Goal: Task Accomplishment & Management: Manage account settings

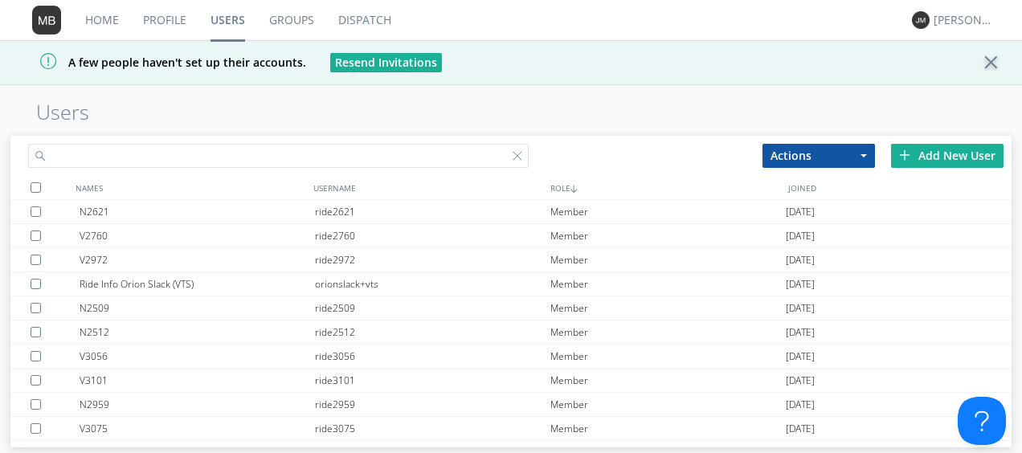
click at [112, 154] on input "text" at bounding box center [278, 156] width 501 height 24
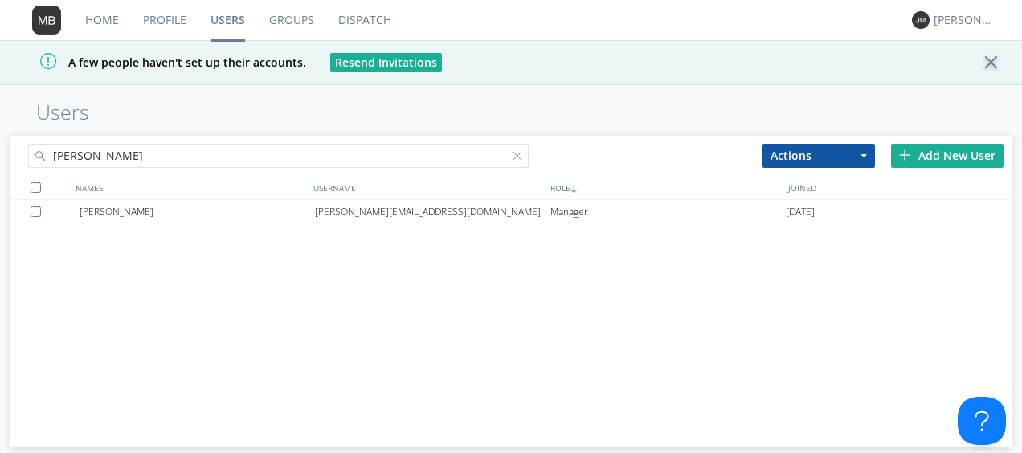
click at [106, 156] on input "[PERSON_NAME]" at bounding box center [278, 156] width 501 height 24
type input "[PERSON_NAME]"
click at [111, 237] on div "[PERSON_NAME]" at bounding box center [197, 236] width 235 height 24
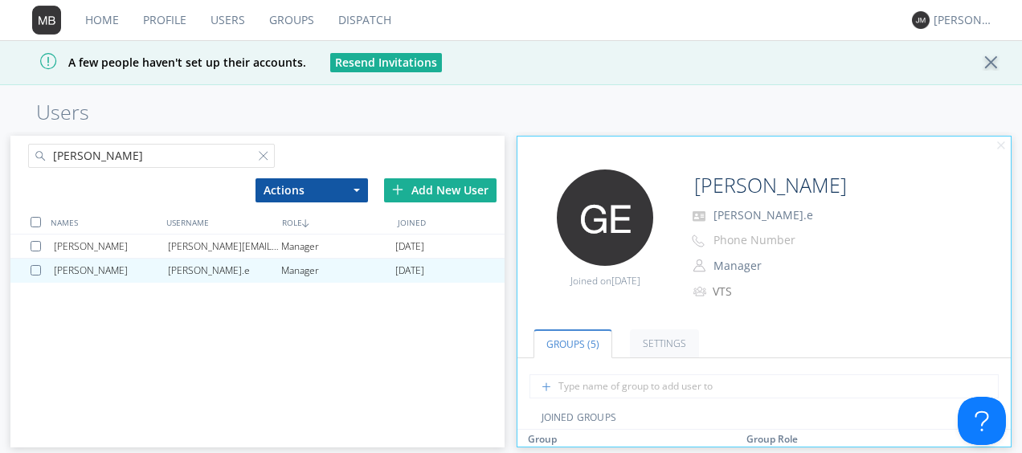
scroll to position [7, 0]
click at [659, 346] on link "Settings" at bounding box center [664, 349] width 69 height 28
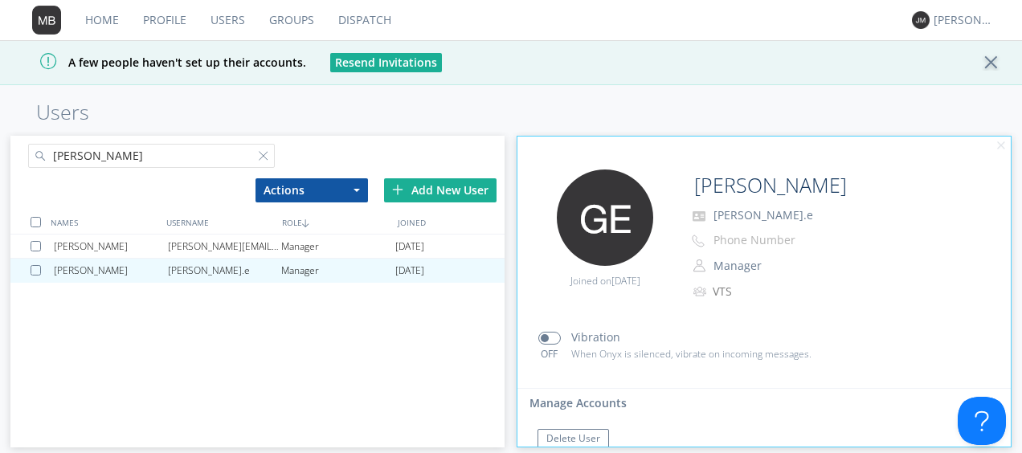
scroll to position [449, 0]
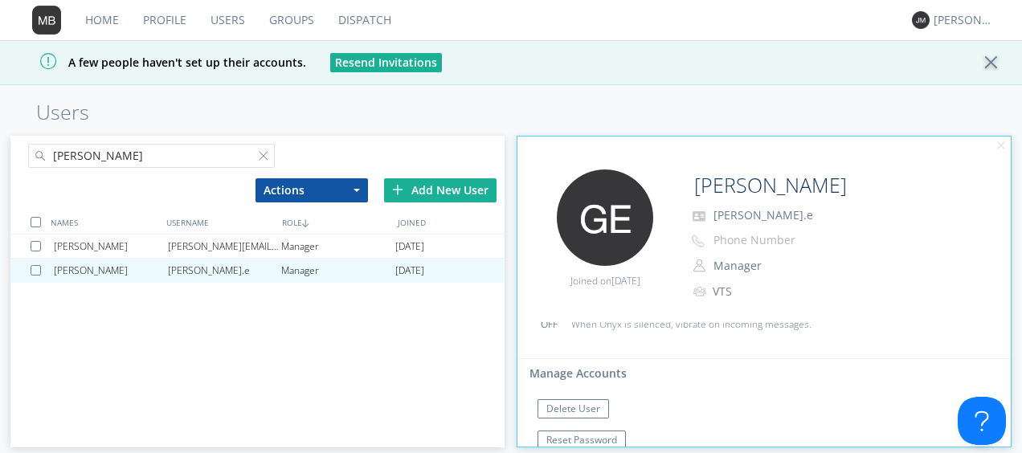
drag, startPoint x: 1008, startPoint y: 336, endPoint x: 28, endPoint y: 45, distance: 1022.0
click at [35, 244] on div at bounding box center [39, 246] width 16 height 10
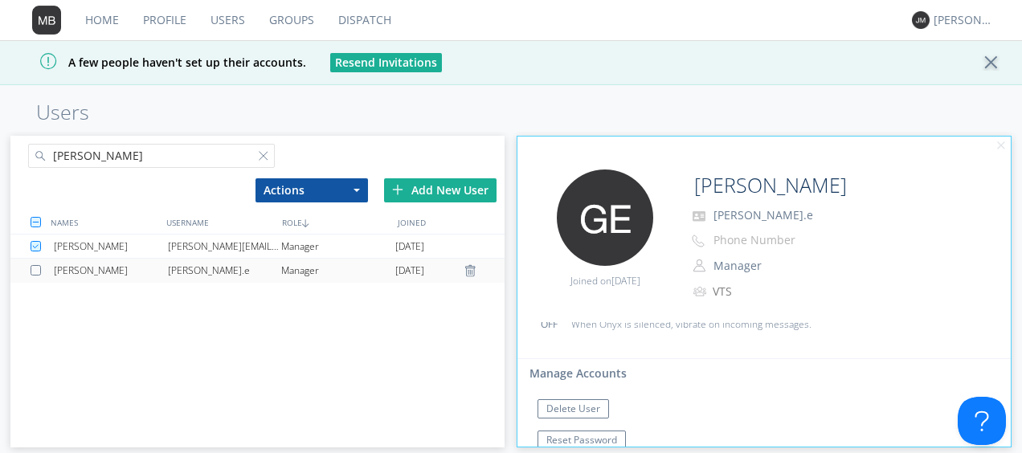
click at [37, 265] on div at bounding box center [39, 270] width 16 height 10
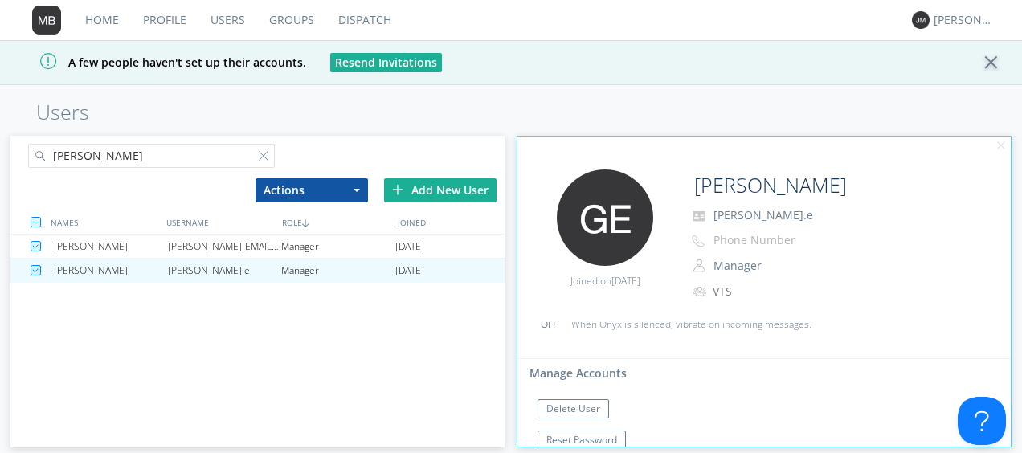
click at [317, 193] on button "Actions" at bounding box center [312, 190] width 113 height 24
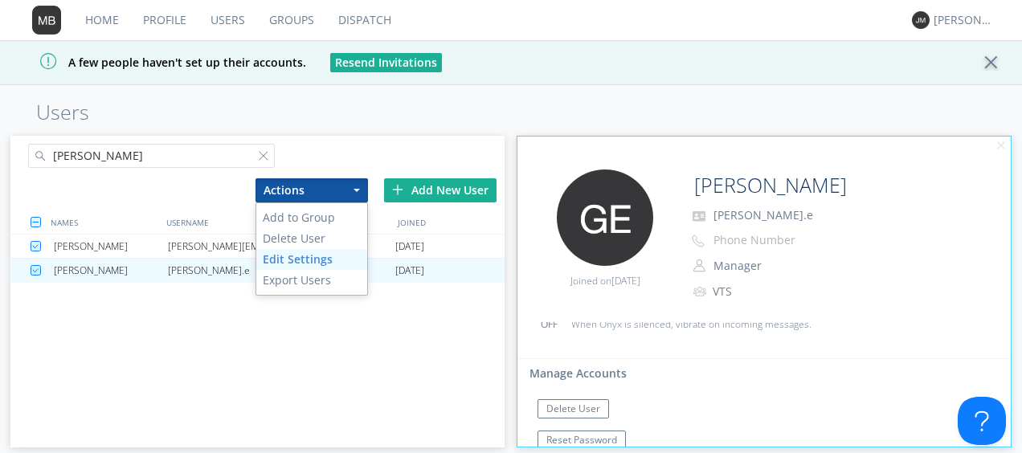
click at [297, 255] on link "Edit Settings" at bounding box center [311, 259] width 111 height 21
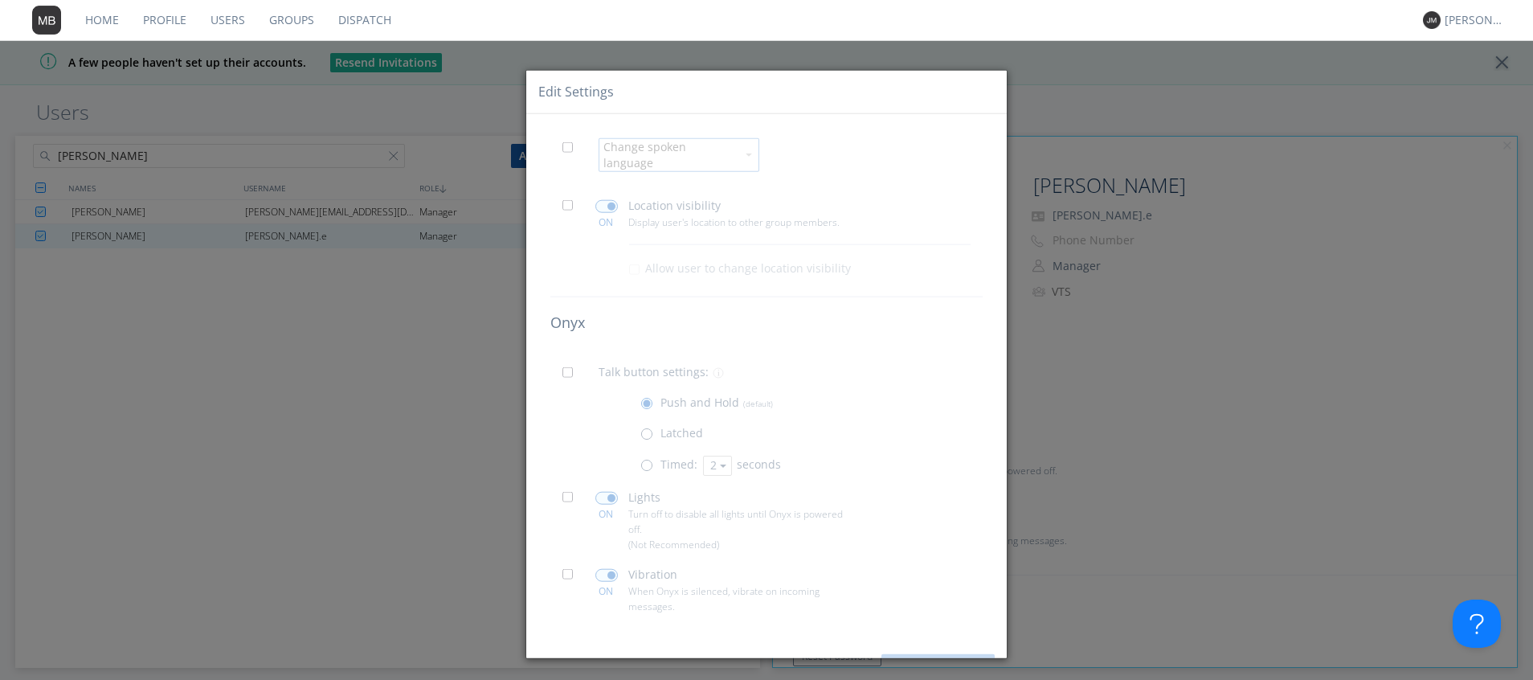
scroll to position [16, 0]
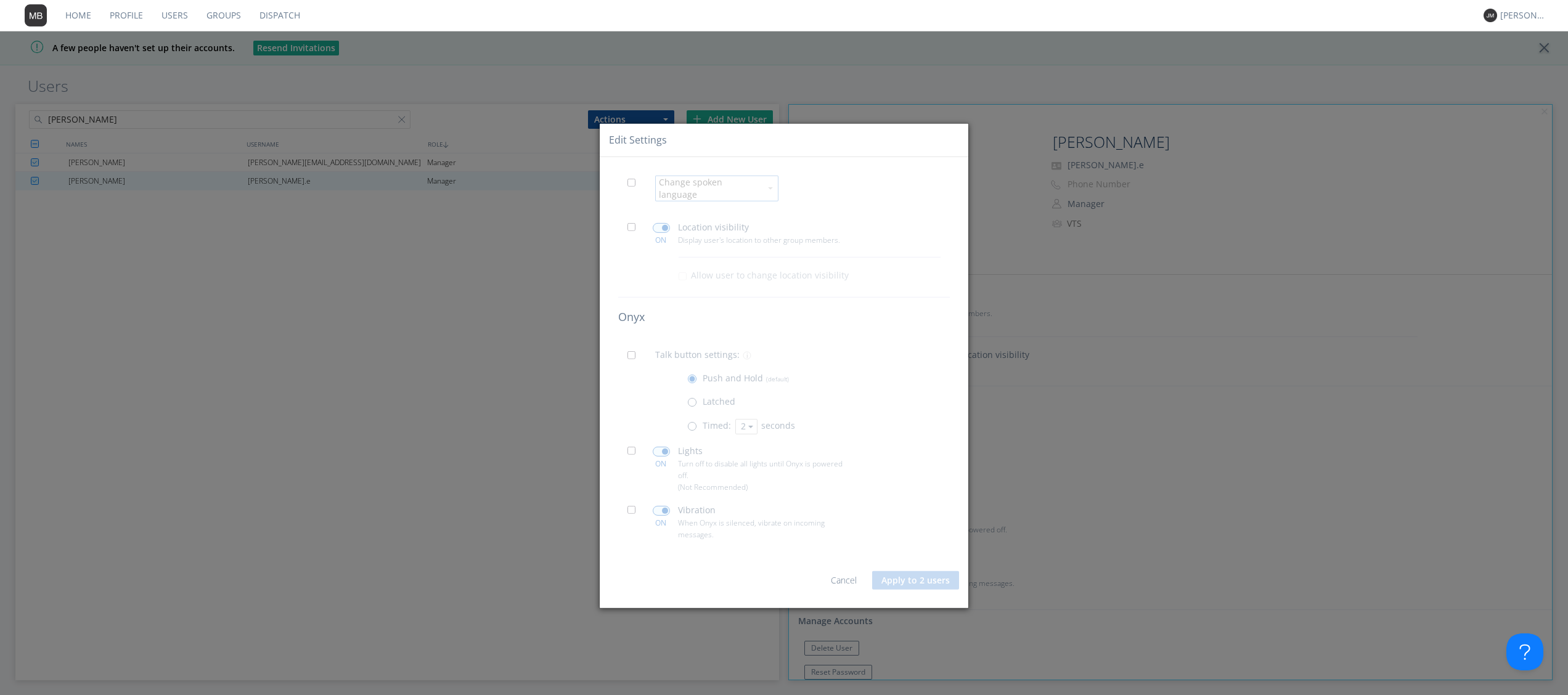
drag, startPoint x: 767, startPoint y: 1, endPoint x: 731, endPoint y: 589, distance: 589.1
click at [731, 346] on div "Cancel Apply to 2 users" at bounding box center [784, 574] width 350 height 49
click at [784, 346] on link "Cancel" at bounding box center [843, 579] width 26 height 11
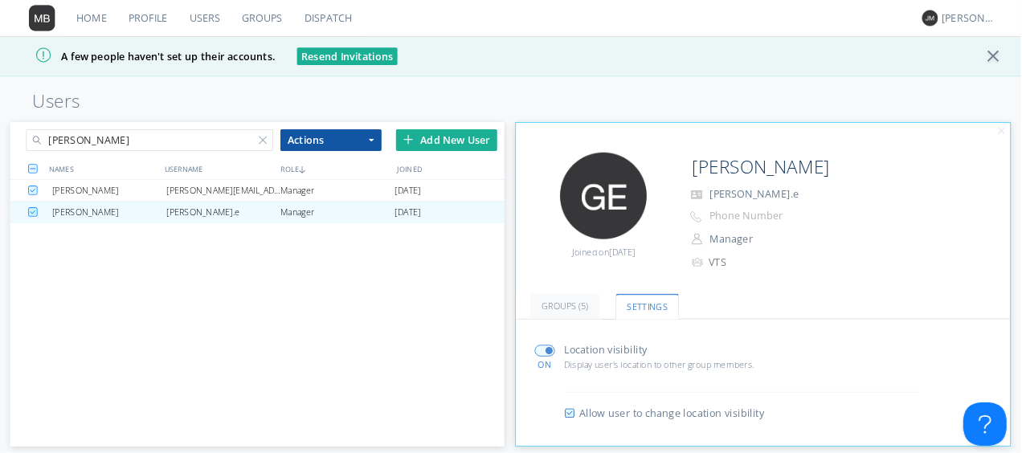
scroll to position [16, 0]
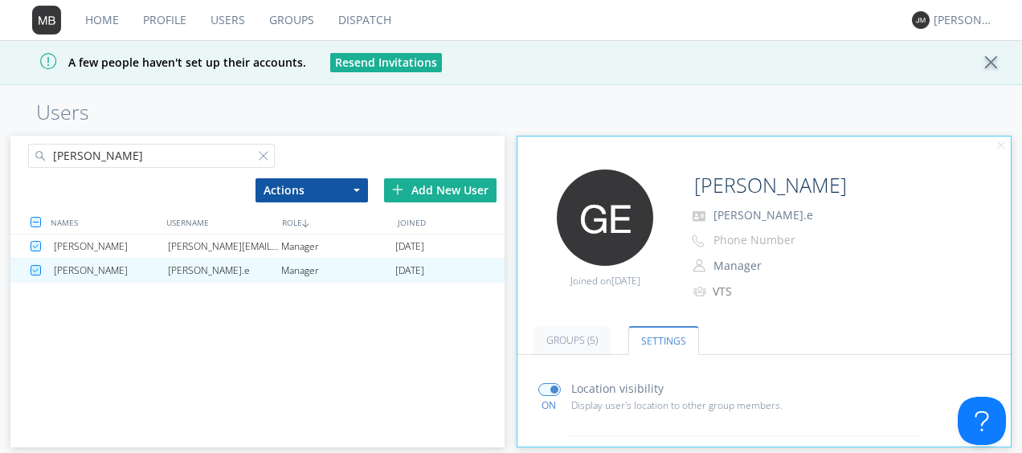
drag, startPoint x: 1189, startPoint y: 1, endPoint x: 278, endPoint y: 186, distance: 930.1
click at [278, 186] on button "Actions" at bounding box center [312, 190] width 113 height 24
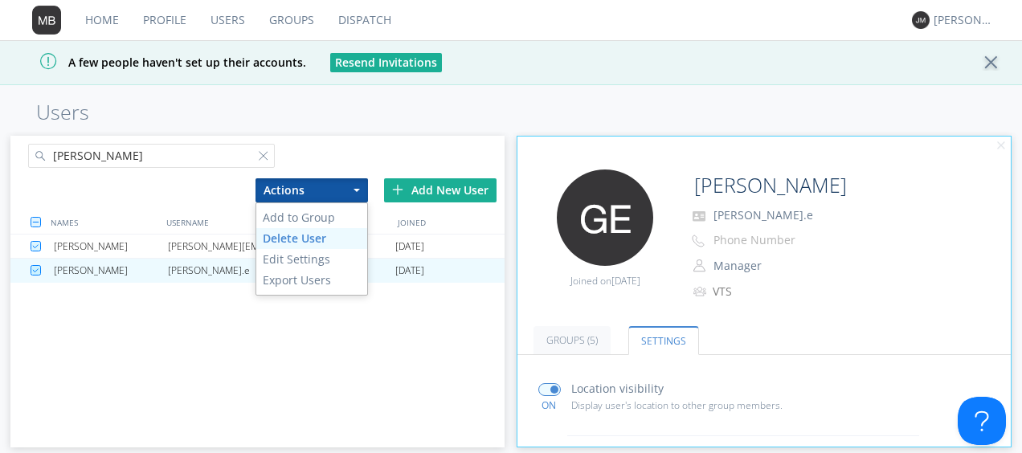
click at [281, 243] on link "Delete User" at bounding box center [311, 238] width 111 height 21
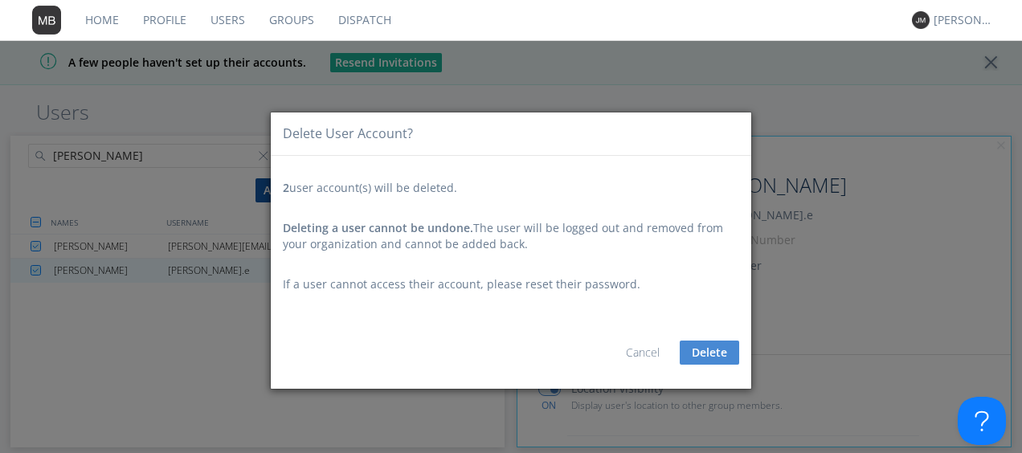
click at [706, 349] on button "Delete" at bounding box center [709, 353] width 59 height 24
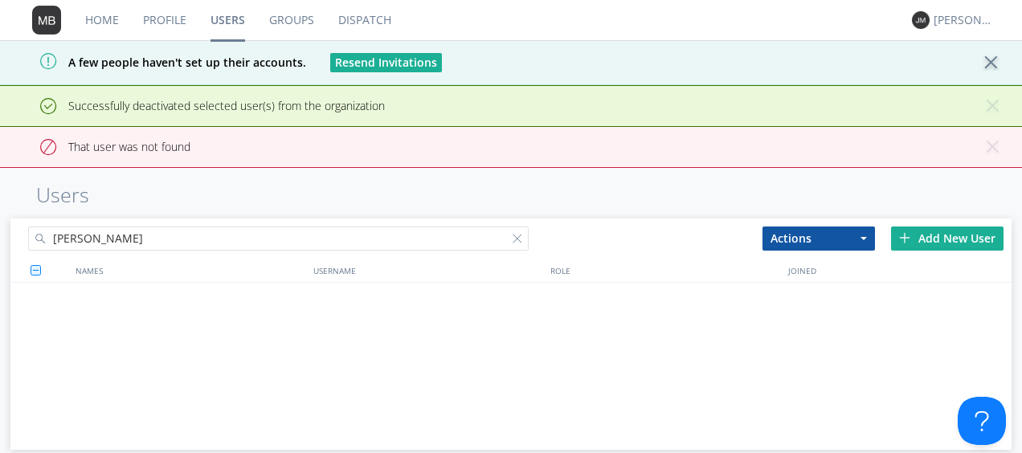
click at [401, 235] on input "[PERSON_NAME]" at bounding box center [278, 239] width 501 height 24
